Goal: Use online tool/utility: Utilize a website feature to perform a specific function

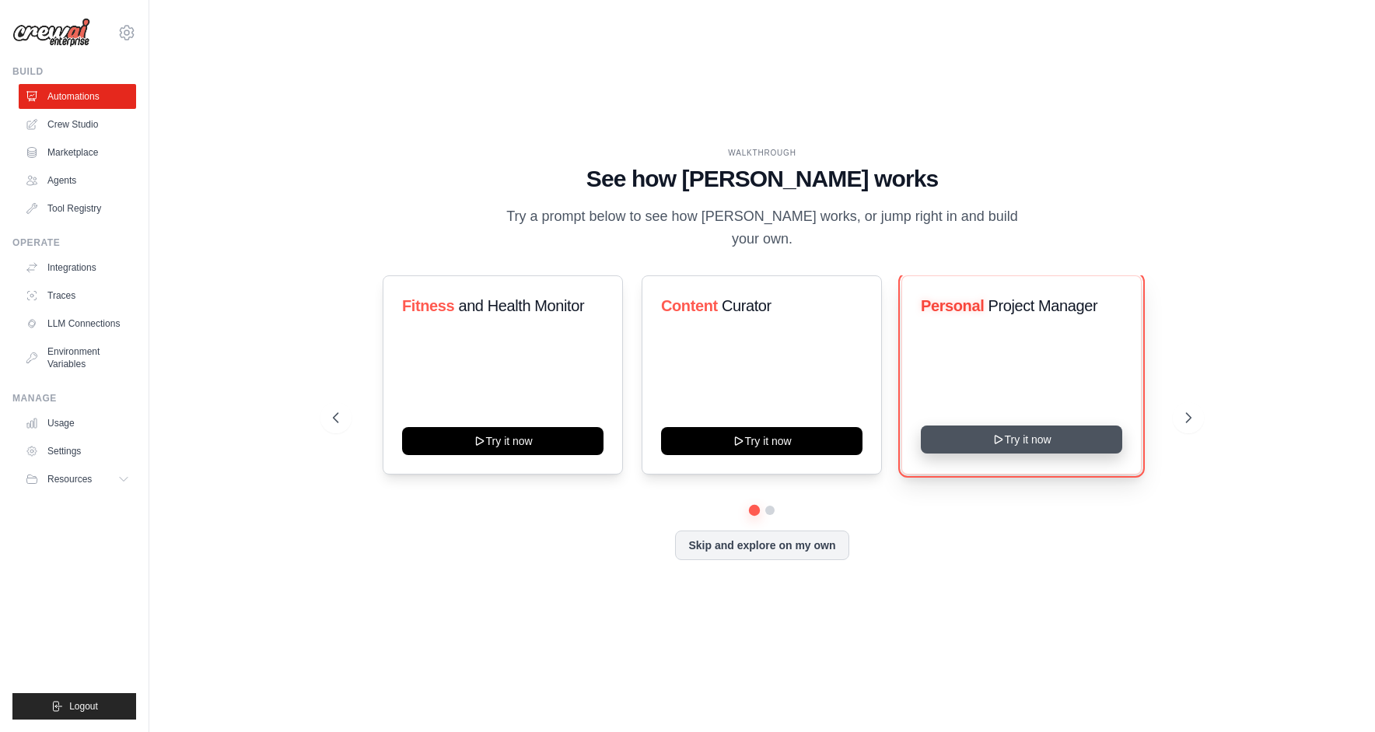
click at [1025, 432] on button "Try it now" at bounding box center [1021, 439] width 201 height 28
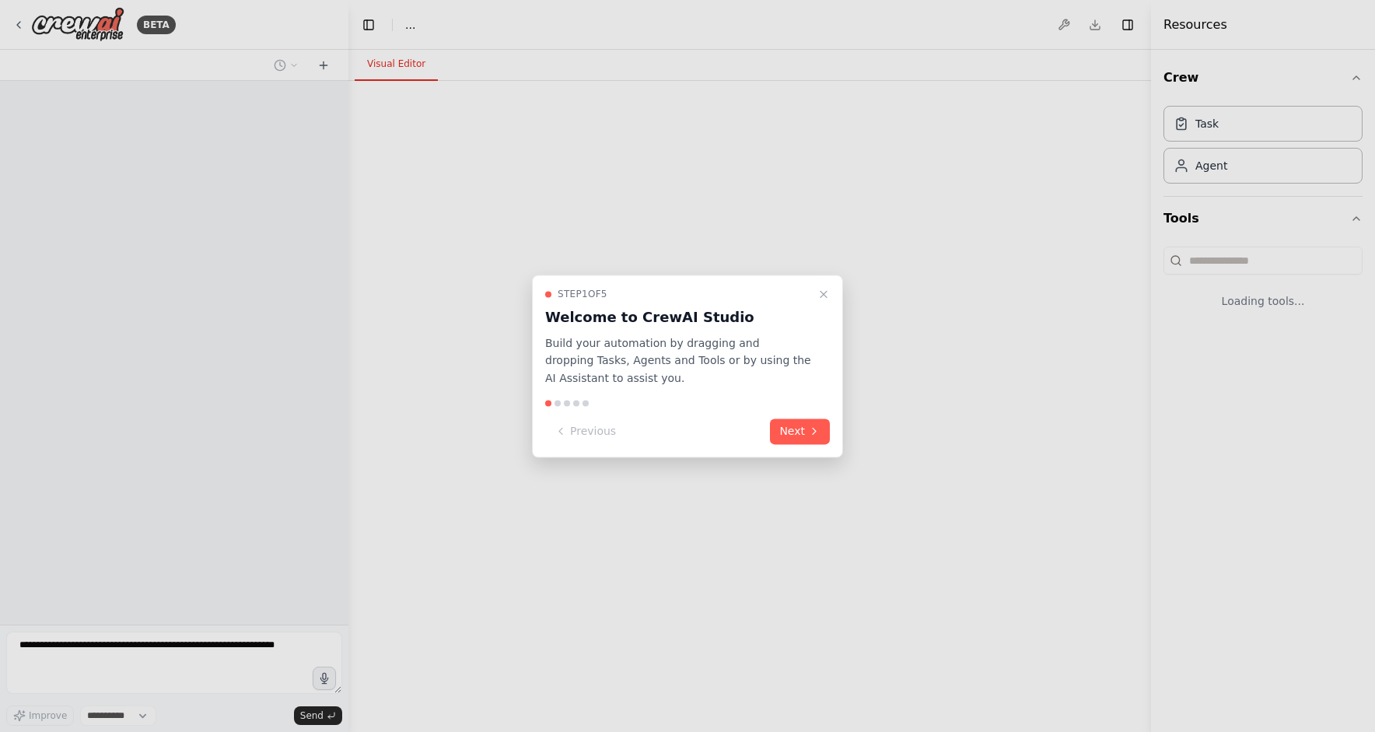
select select "****"
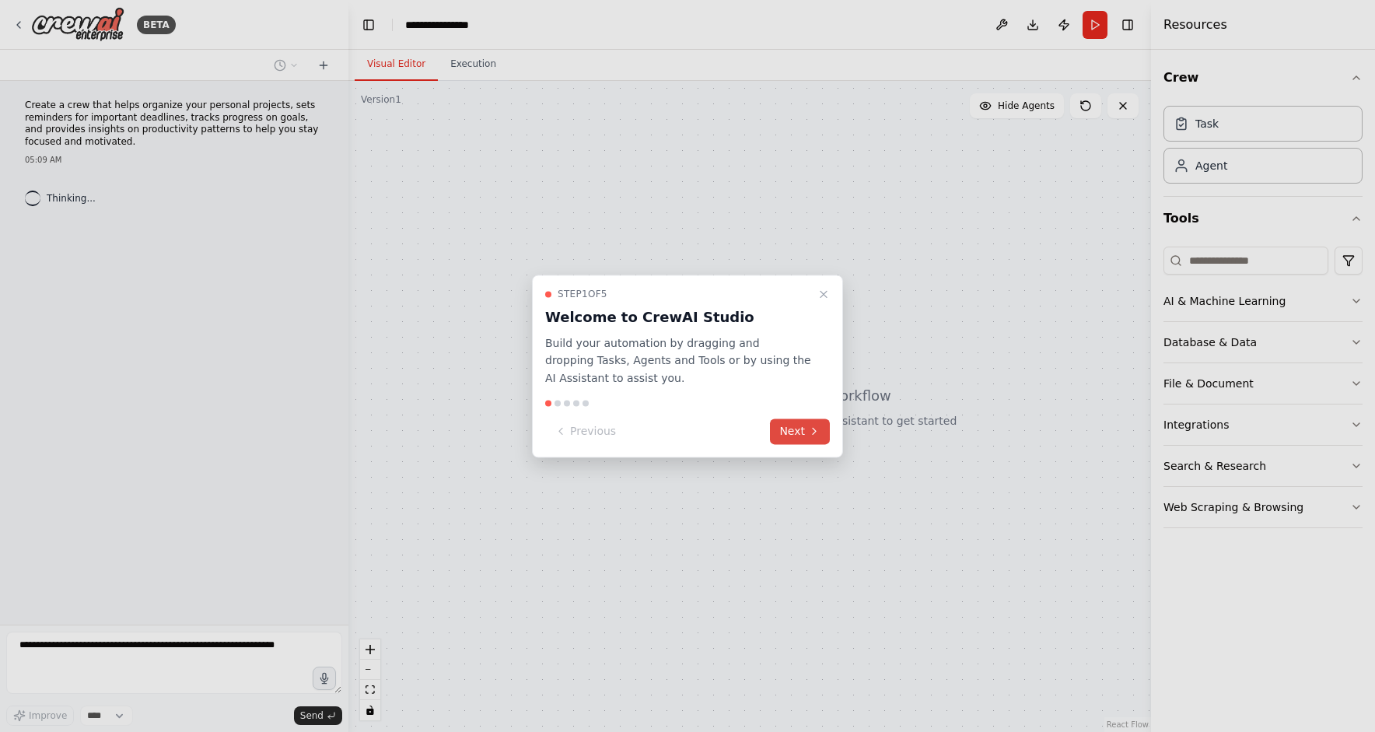
click at [809, 436] on icon at bounding box center [814, 431] width 12 height 12
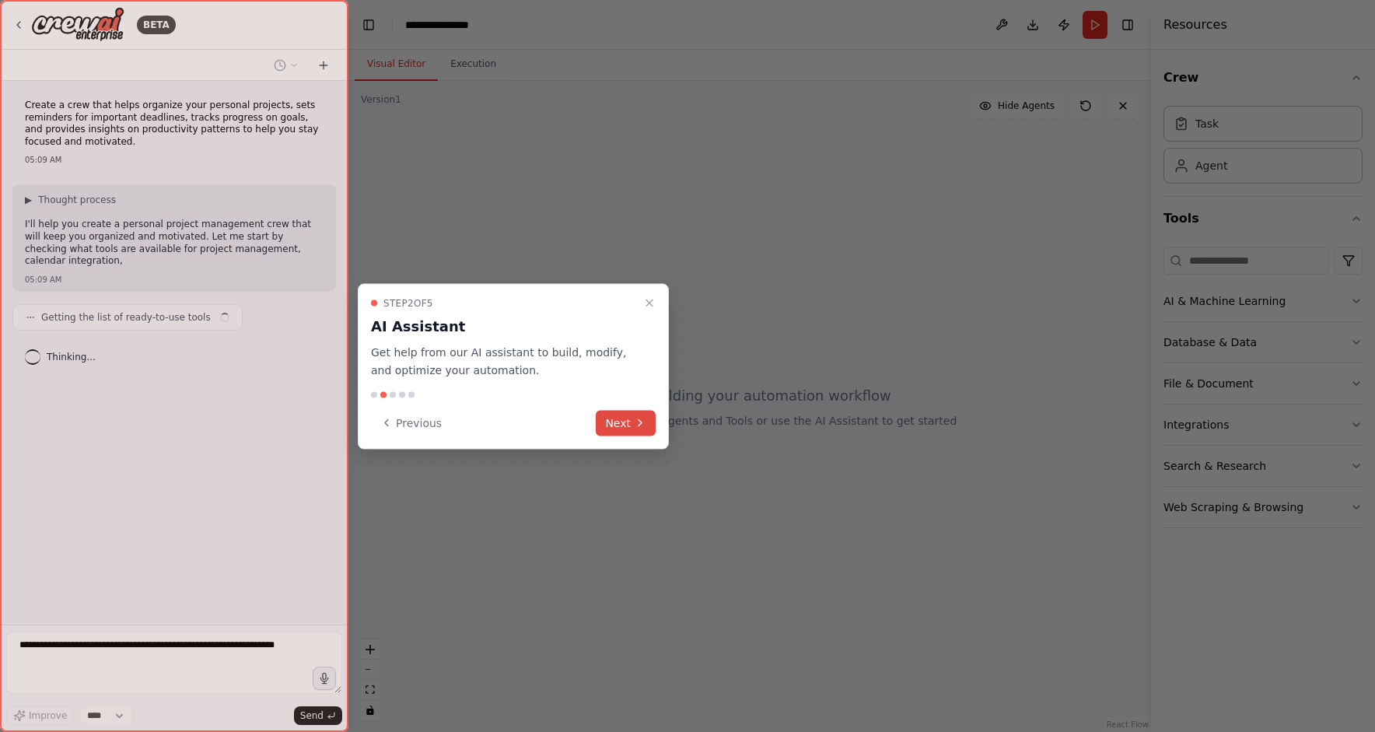
click at [641, 425] on icon at bounding box center [640, 423] width 12 height 12
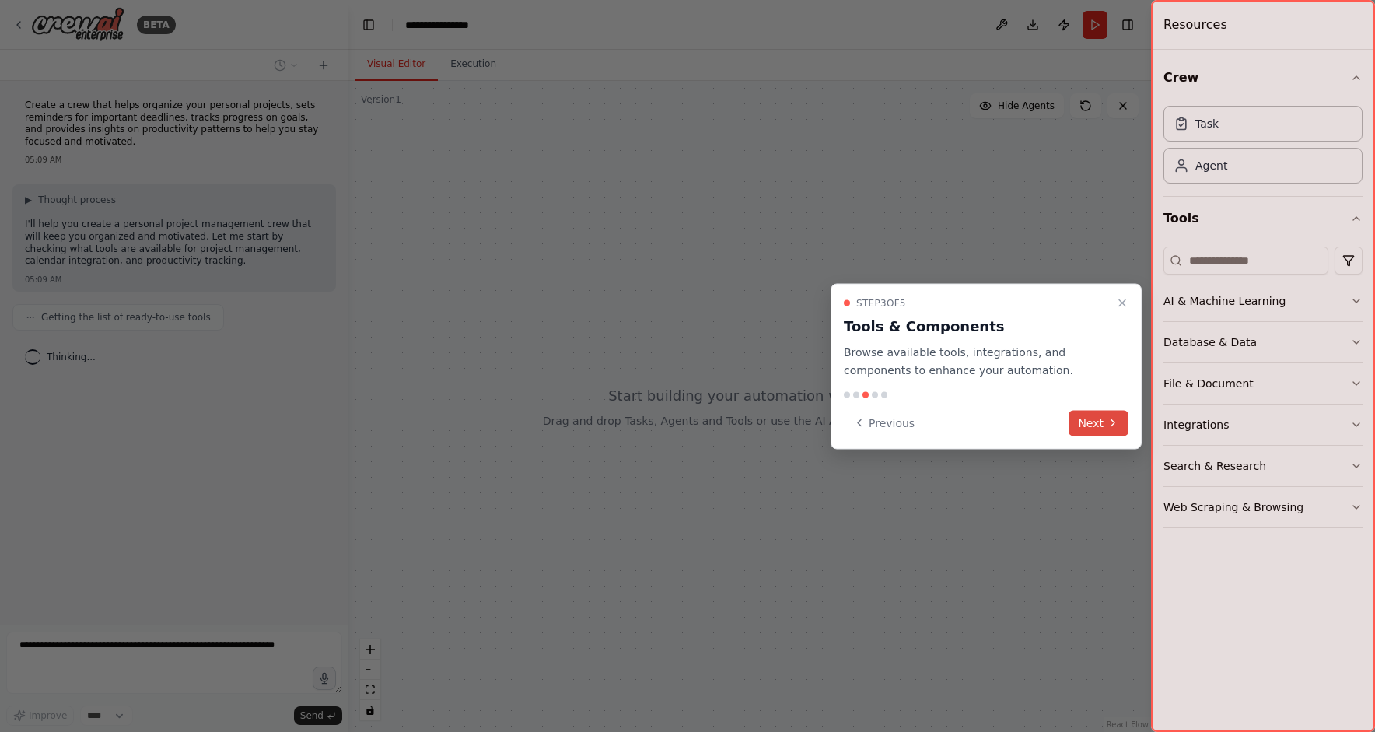
click at [1095, 427] on button "Next" at bounding box center [1099, 423] width 60 height 26
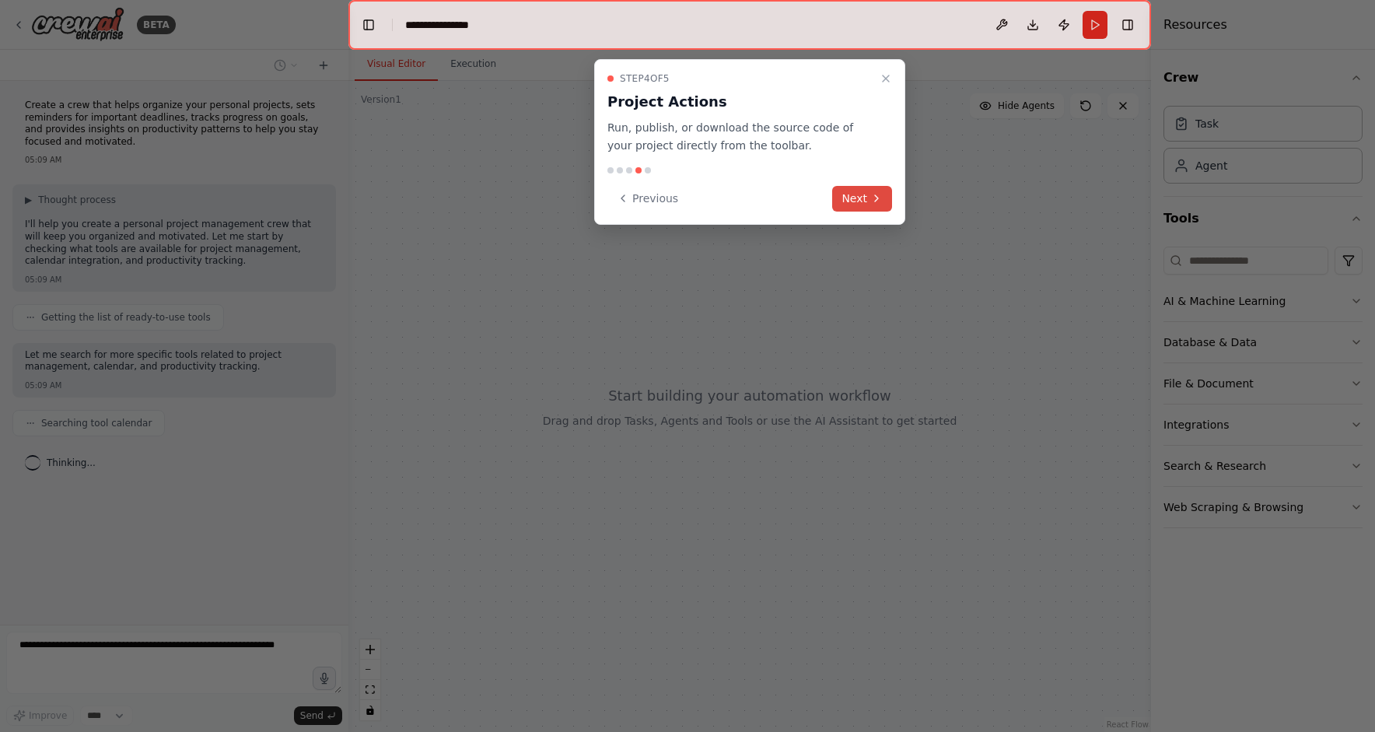
click at [855, 194] on button "Next" at bounding box center [862, 199] width 60 height 26
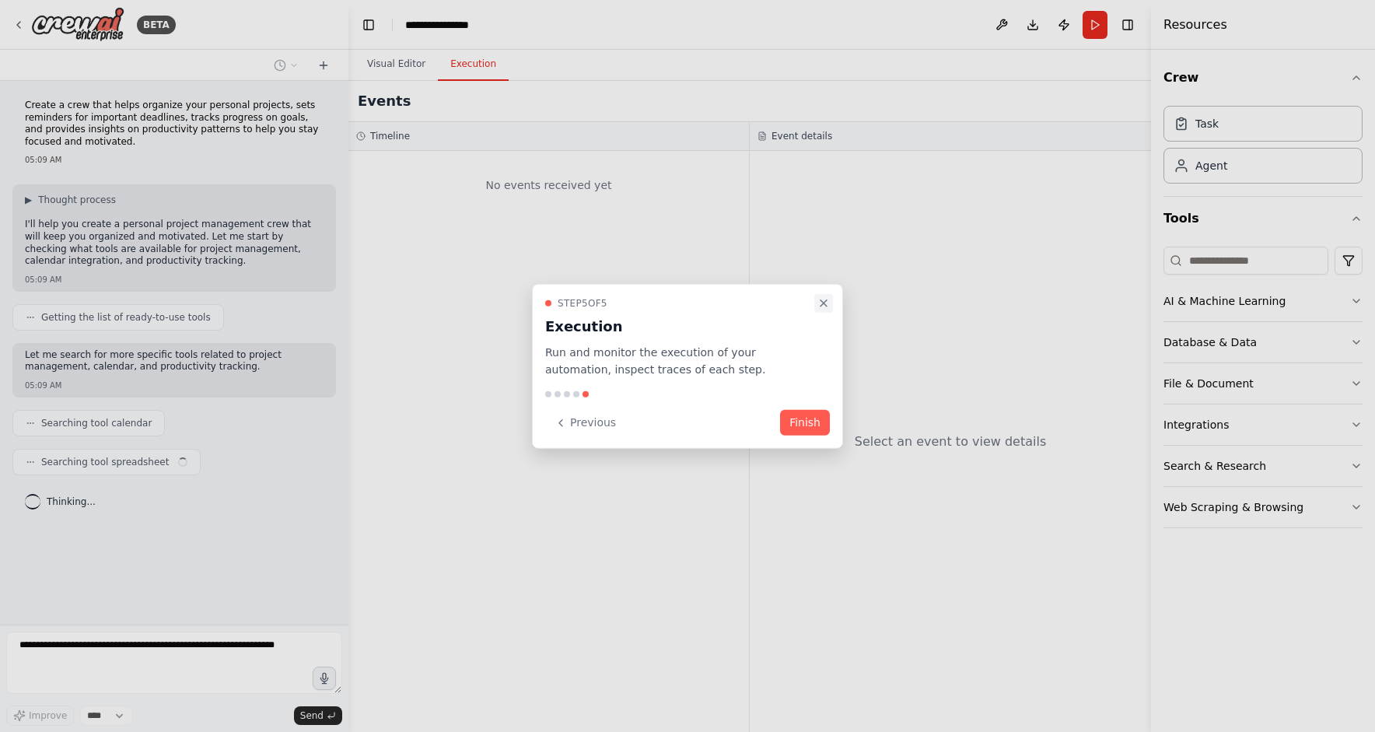
click at [828, 301] on icon "Close walkthrough" at bounding box center [823, 302] width 12 height 12
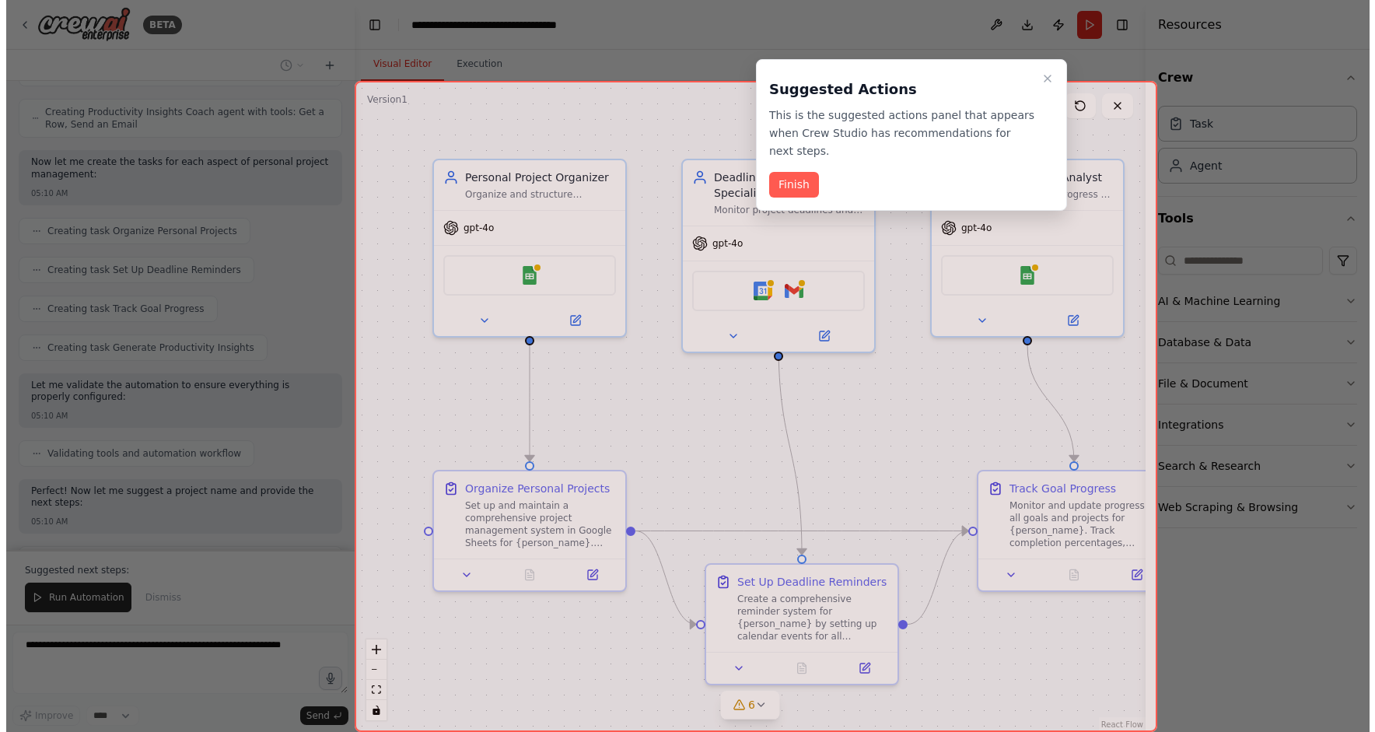
scroll to position [685, 0]
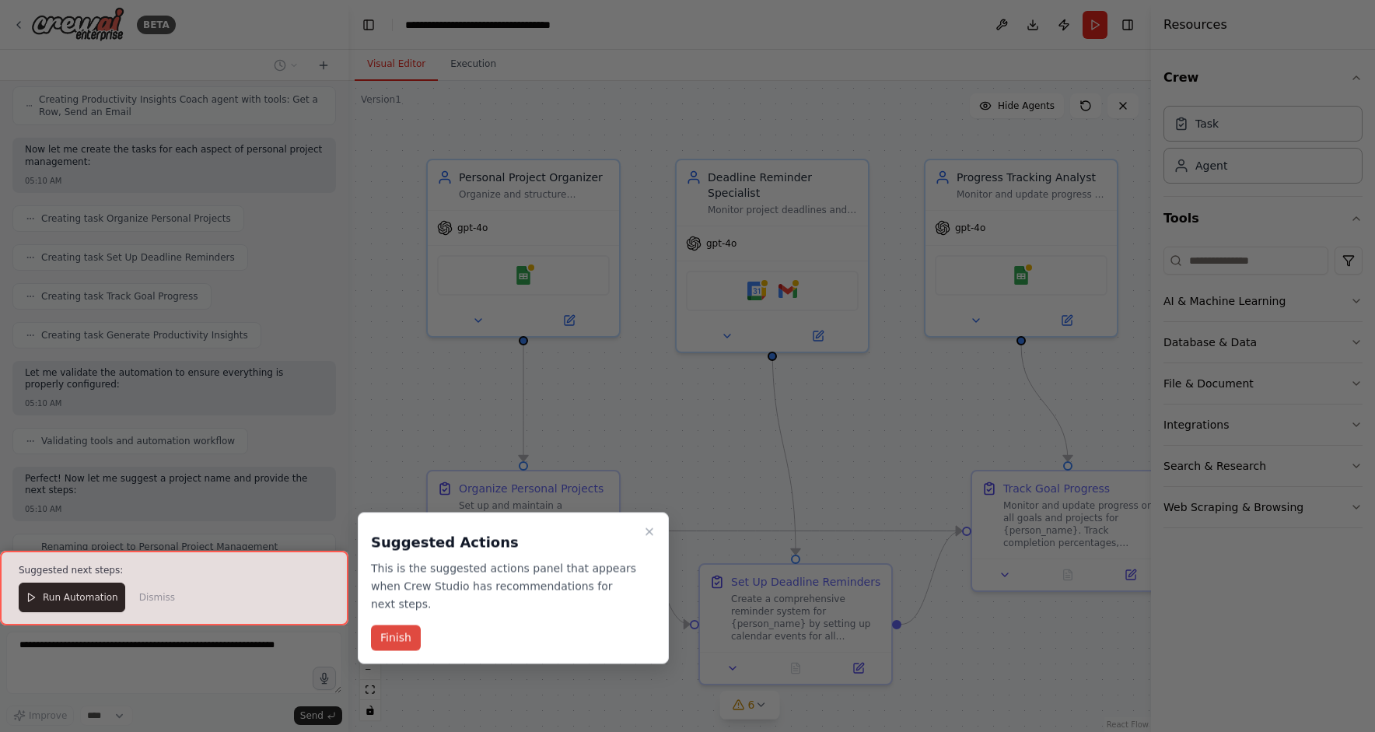
click at [398, 642] on button "Finish" at bounding box center [396, 638] width 50 height 26
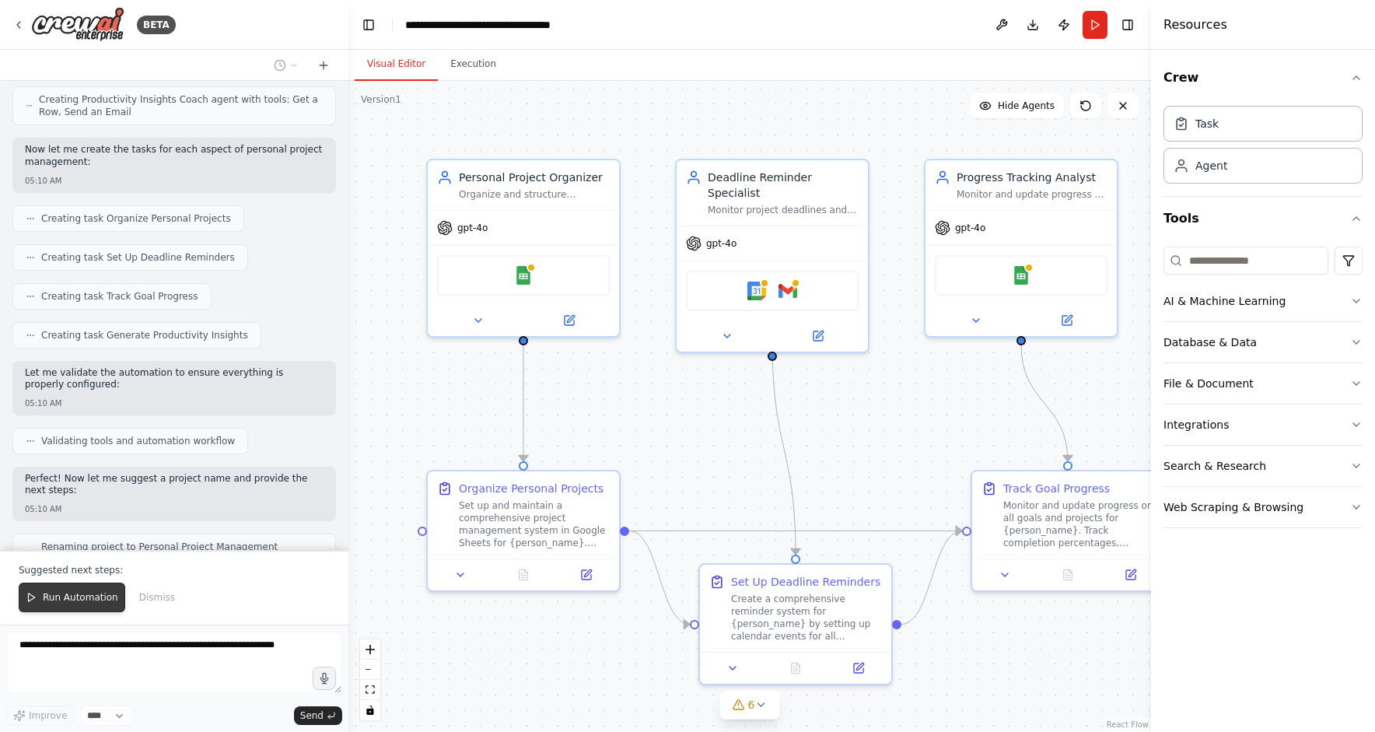
click at [70, 603] on span "Run Automation" at bounding box center [80, 597] width 75 height 12
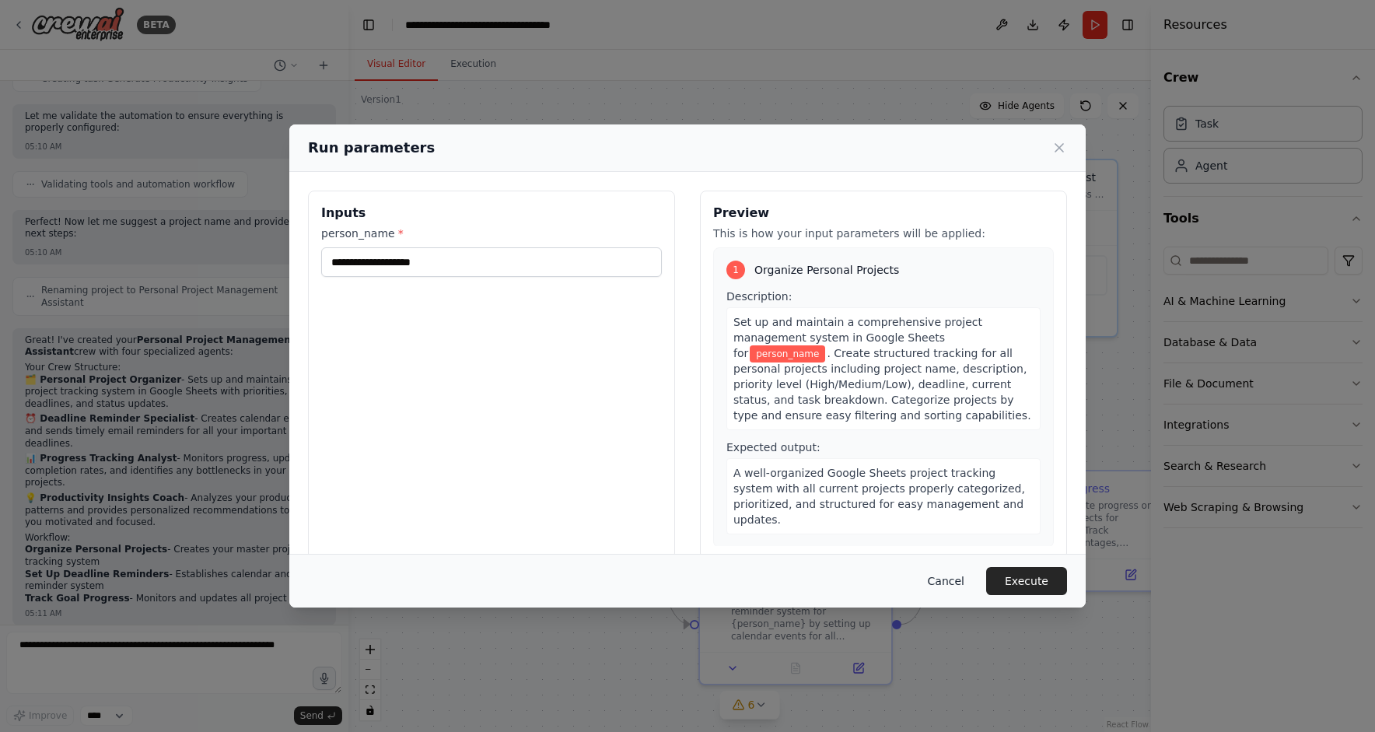
click at [954, 581] on button "Cancel" at bounding box center [945, 581] width 61 height 28
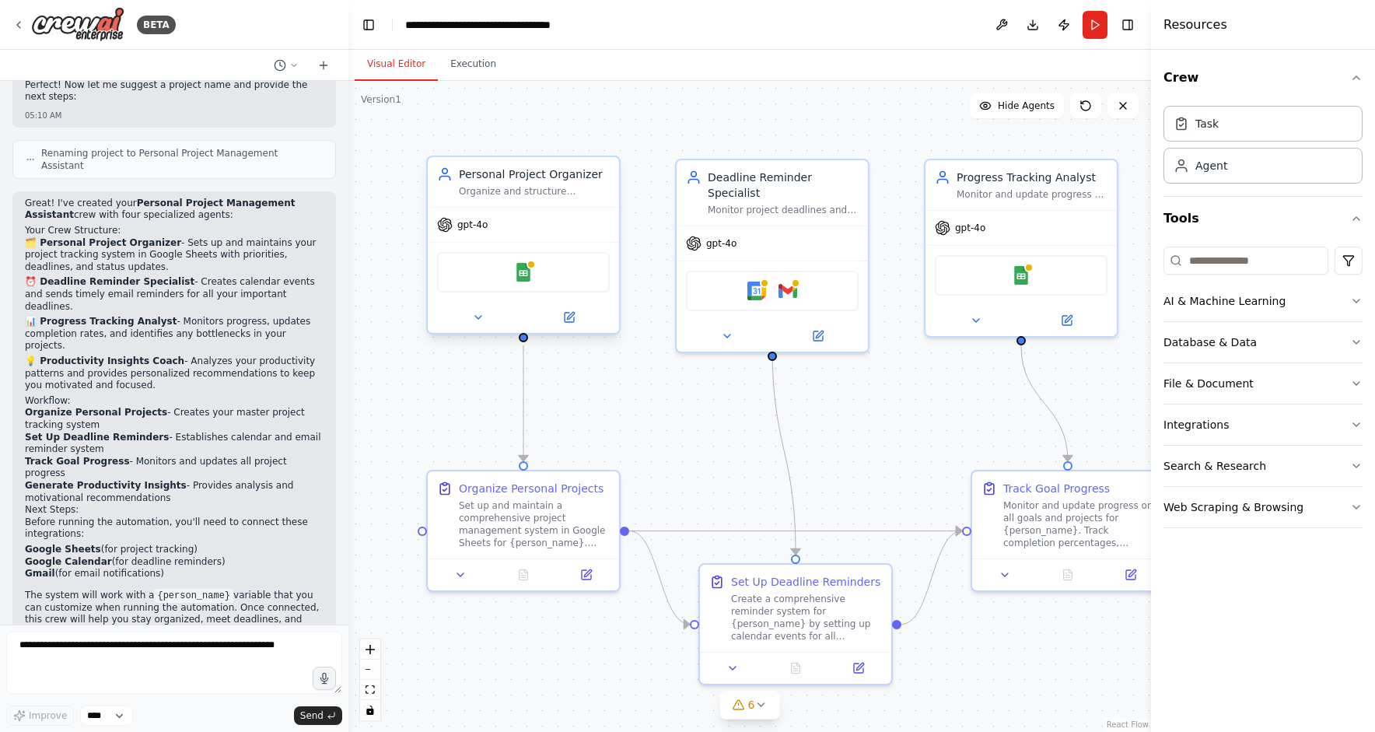
scroll to position [1091, 0]
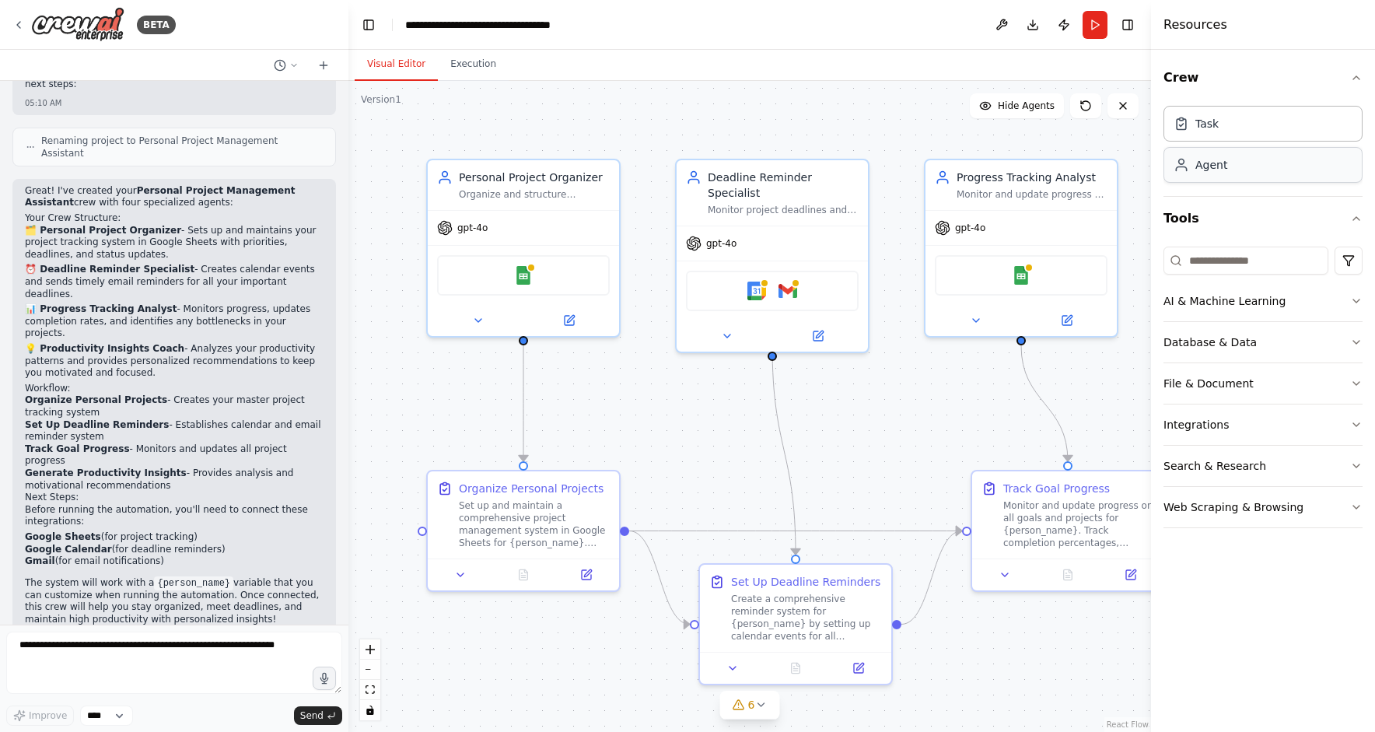
click at [1240, 165] on div "Agent" at bounding box center [1263, 165] width 199 height 36
click at [1227, 431] on button "Integrations" at bounding box center [1263, 424] width 199 height 40
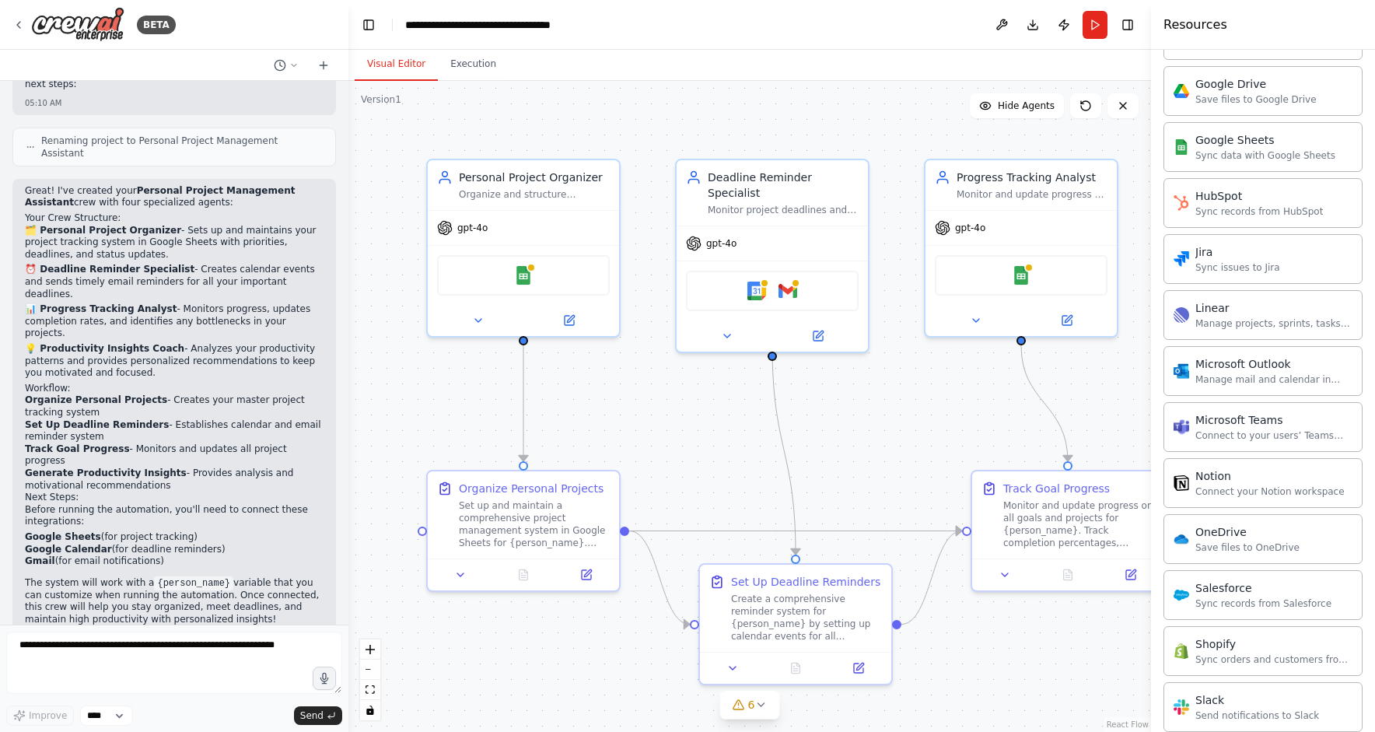
scroll to position [709, 0]
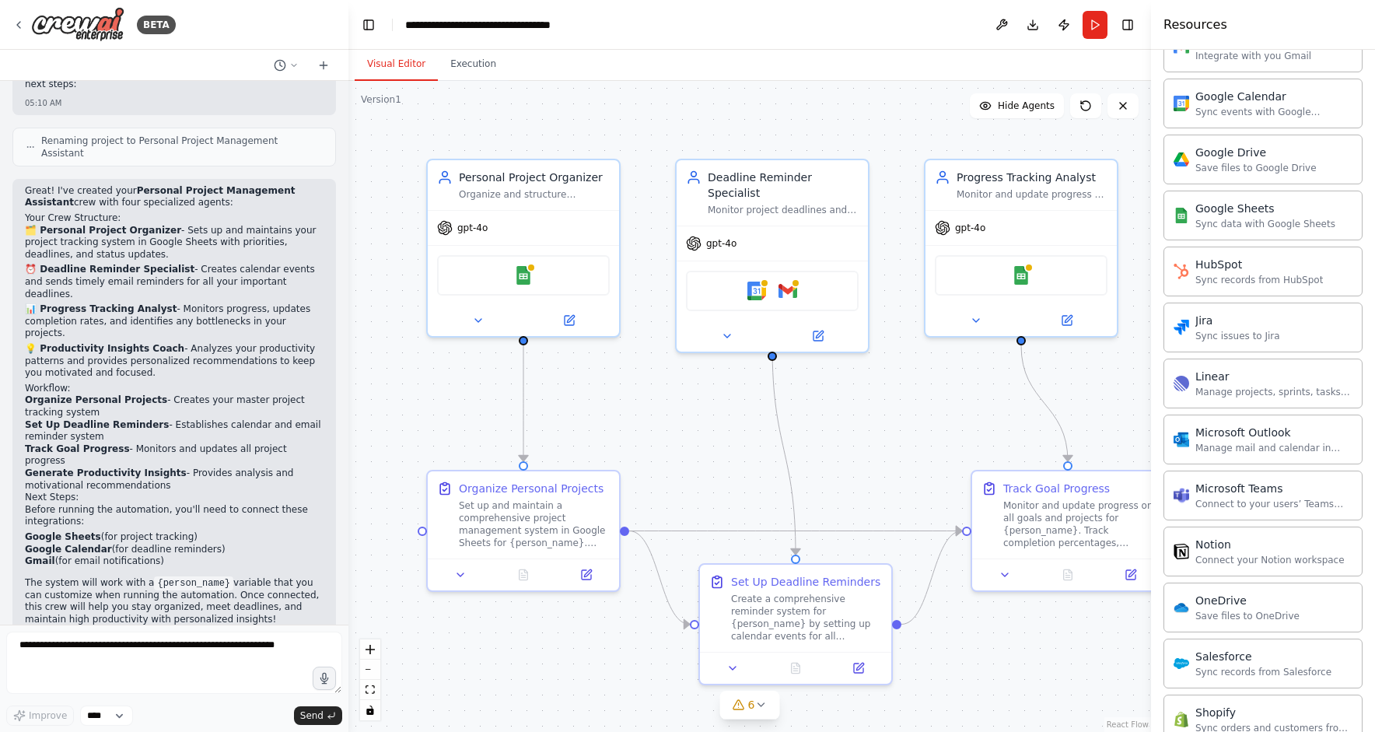
click at [961, 415] on div ".deletable-edge-delete-btn { width: 20px; height: 20px; border: 0px solid #ffff…" at bounding box center [749, 406] width 803 height 651
click at [1360, 558] on div "Crew Task Agent Tools AI & Machine Learning Database & Data File & Document Int…" at bounding box center [1263, 391] width 224 height 682
click at [1126, 112] on button at bounding box center [1123, 105] width 31 height 25
click at [1122, 103] on icon at bounding box center [1123, 106] width 12 height 12
